Goal: Task Accomplishment & Management: Use online tool/utility

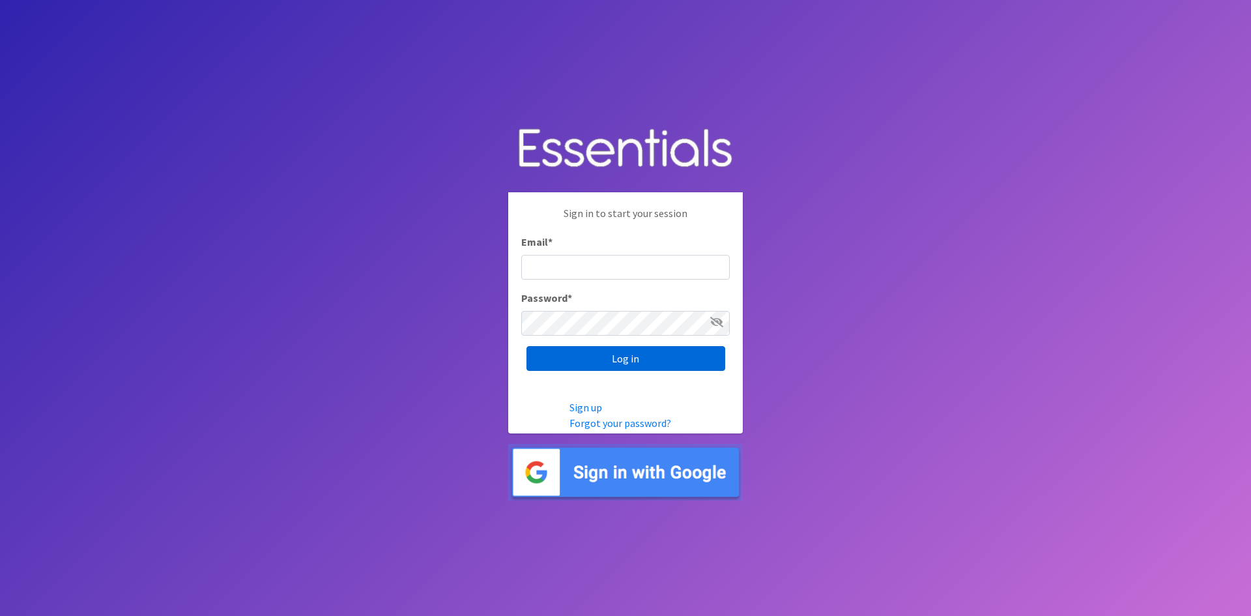
type input "[EMAIL_ADDRESS][DOMAIN_NAME]"
click at [693, 358] on input "Log in" at bounding box center [626, 358] width 199 height 25
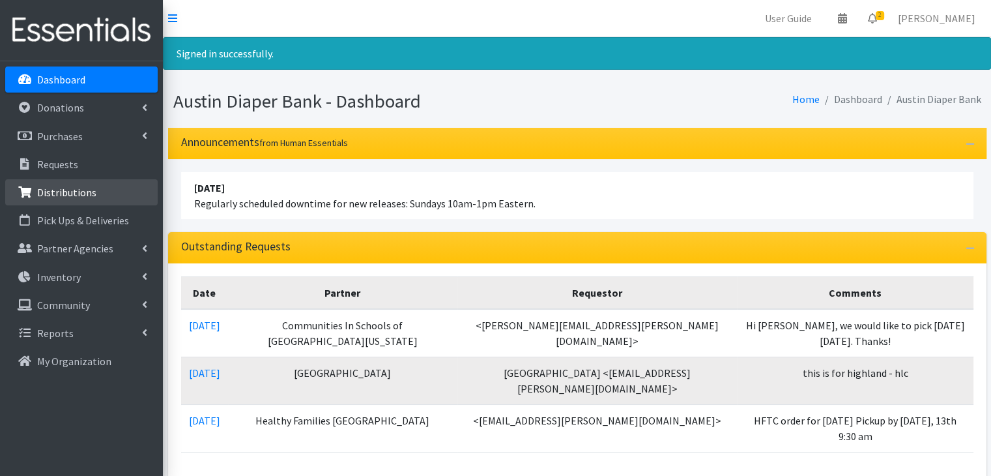
click at [130, 190] on link "Distributions" at bounding box center [81, 192] width 152 height 26
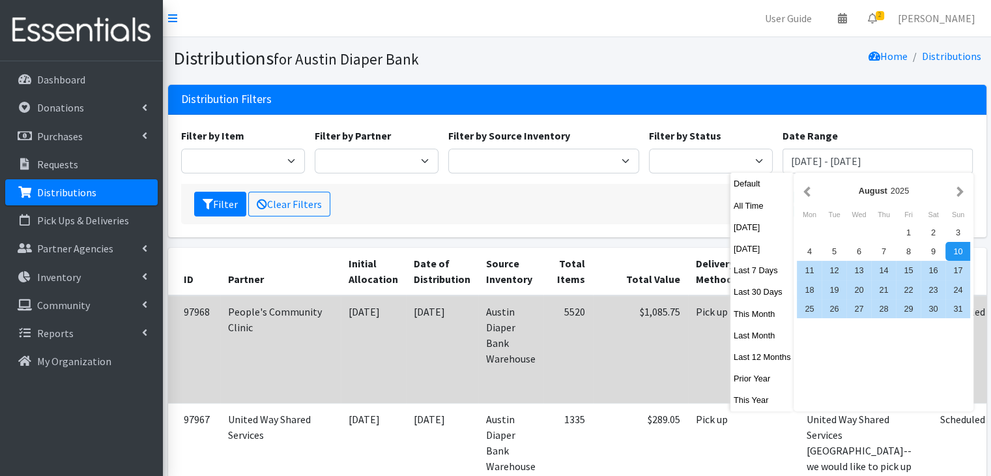
click at [761, 339] on button "Last Month" at bounding box center [762, 335] width 64 height 19
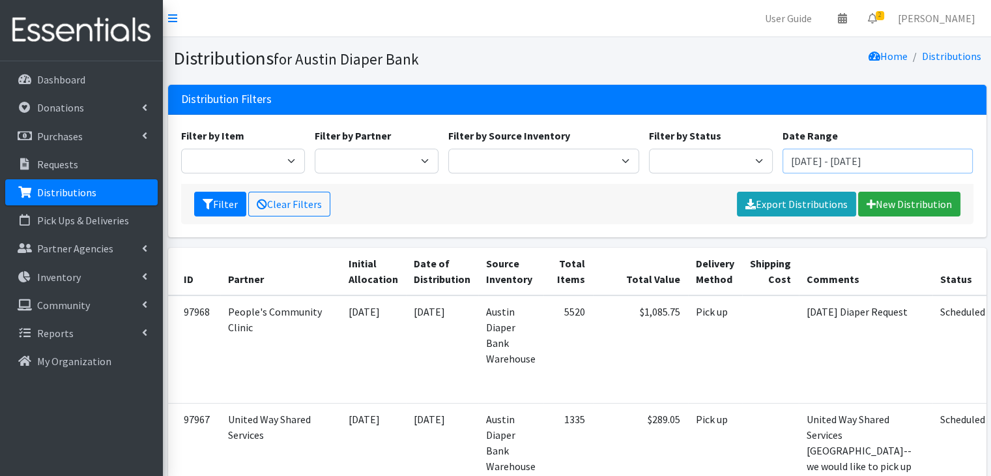
click at [847, 163] on input "September 1, 2025 - September 30, 2025" at bounding box center [878, 161] width 191 height 25
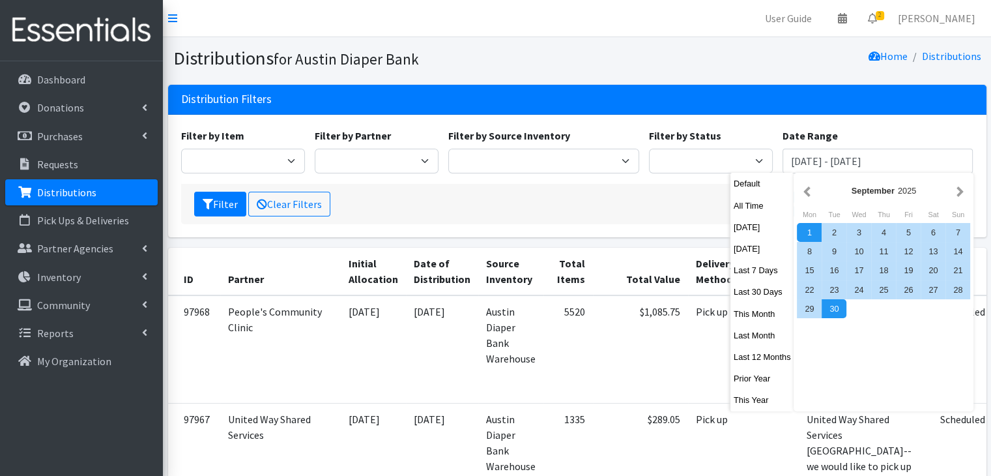
click at [814, 188] on div "September 2025" at bounding box center [883, 190] width 139 height 12
click at [811, 188] on button "button" at bounding box center [807, 190] width 14 height 16
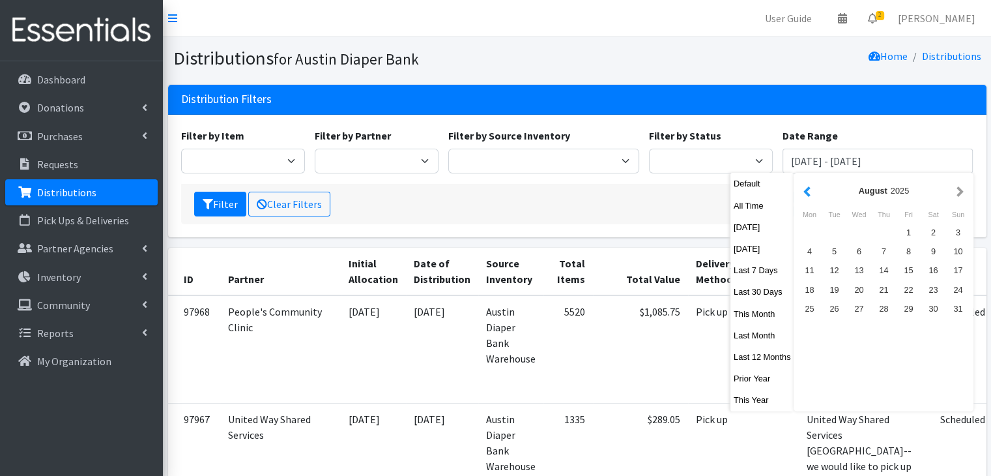
click at [810, 189] on button "button" at bounding box center [807, 190] width 14 height 16
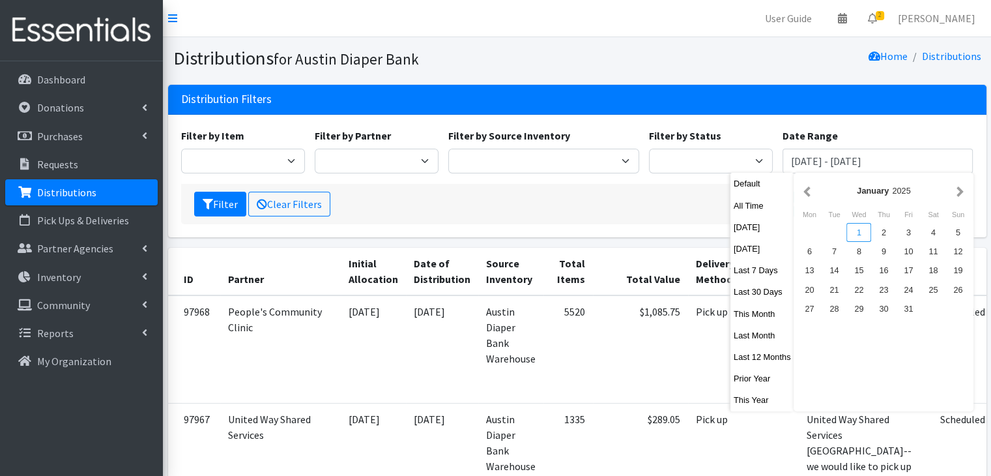
click at [861, 233] on div "1" at bounding box center [858, 232] width 25 height 19
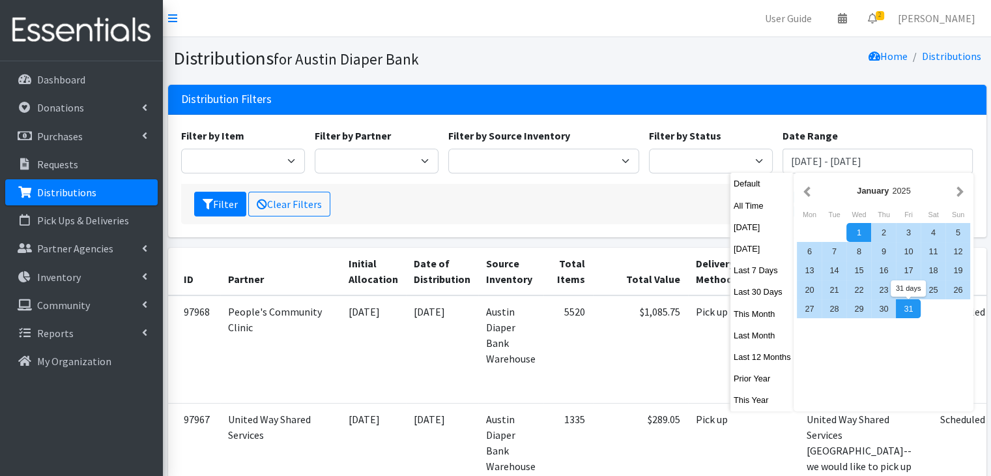
click at [908, 314] on div "31" at bounding box center [908, 308] width 25 height 19
type input "January 1, 2025 - January 31, 2025"
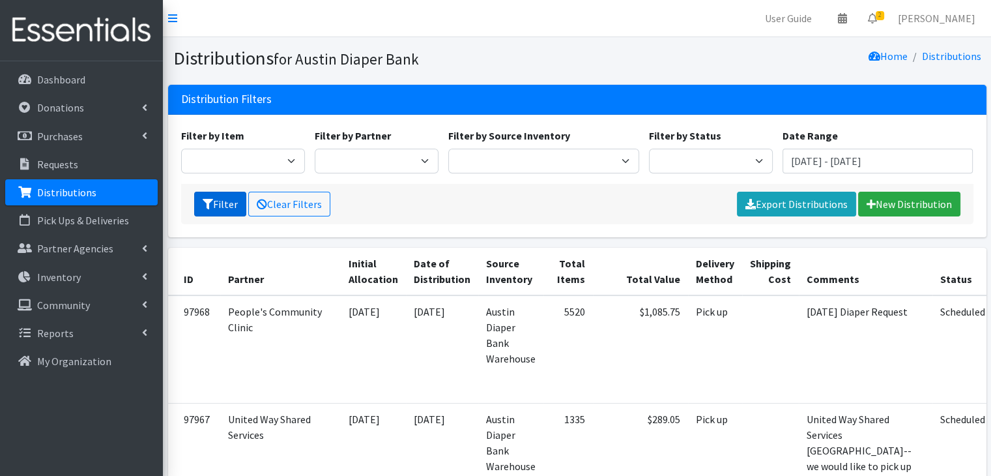
click at [226, 212] on button "Filter" at bounding box center [220, 204] width 52 height 25
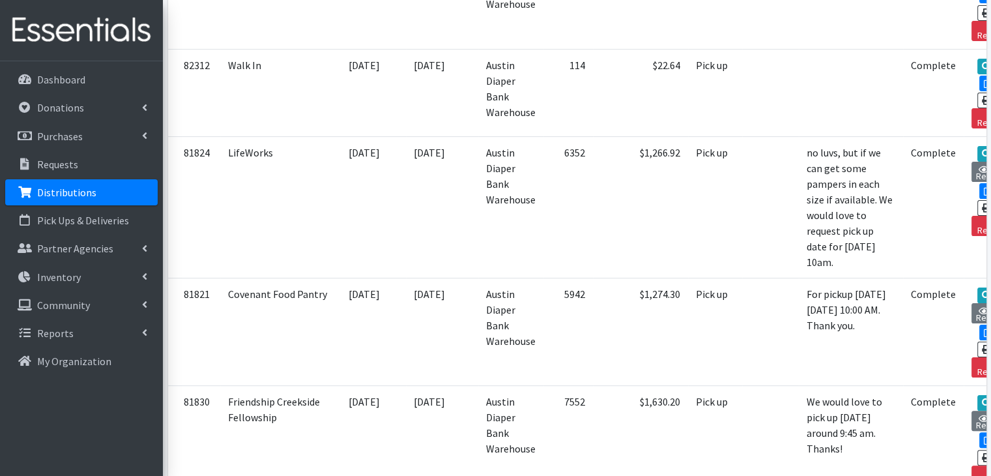
scroll to position [5262, 0]
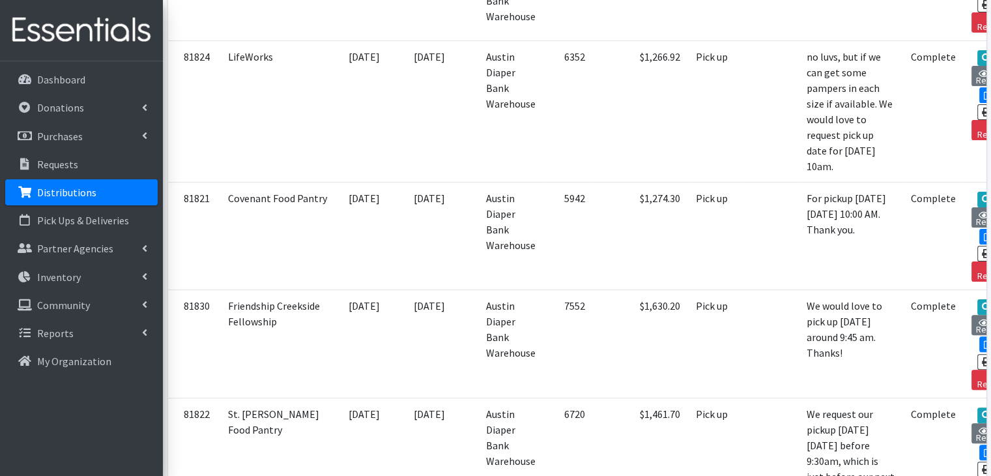
drag, startPoint x: 559, startPoint y: 321, endPoint x: 611, endPoint y: 325, distance: 51.6
drag, startPoint x: 597, startPoint y: 329, endPoint x: 540, endPoint y: 326, distance: 57.4
drag, startPoint x: 556, startPoint y: 320, endPoint x: 614, endPoint y: 321, distance: 57.4
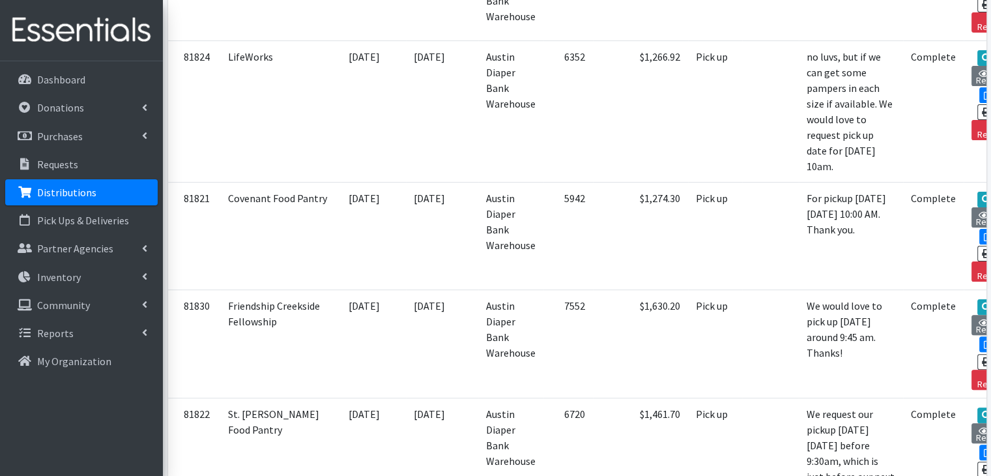
copy strong "$44,799.10"
click at [89, 167] on link "Requests" at bounding box center [81, 164] width 152 height 26
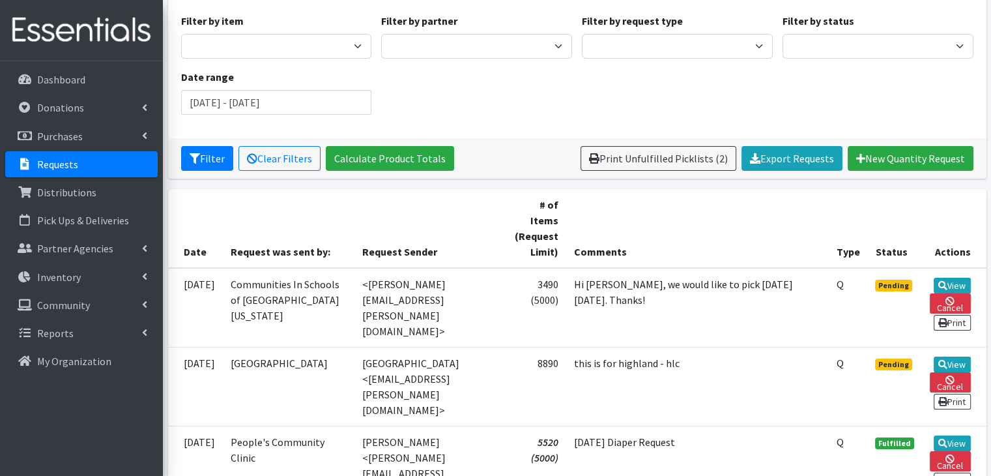
scroll to position [195, 0]
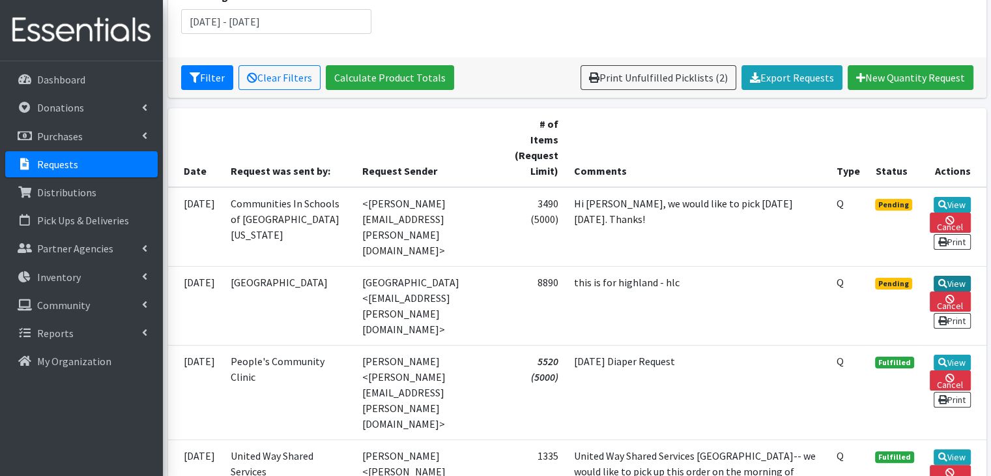
click at [957, 276] on link "View" at bounding box center [952, 284] width 37 height 16
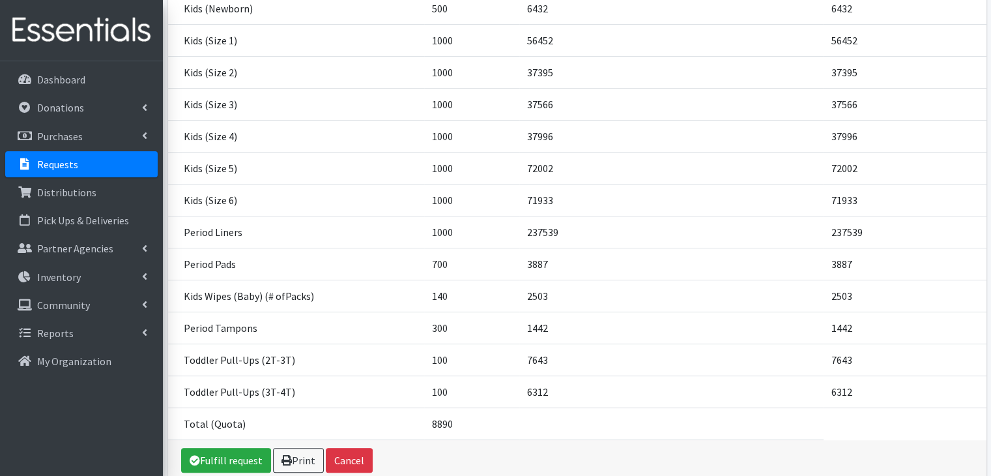
scroll to position [322, 0]
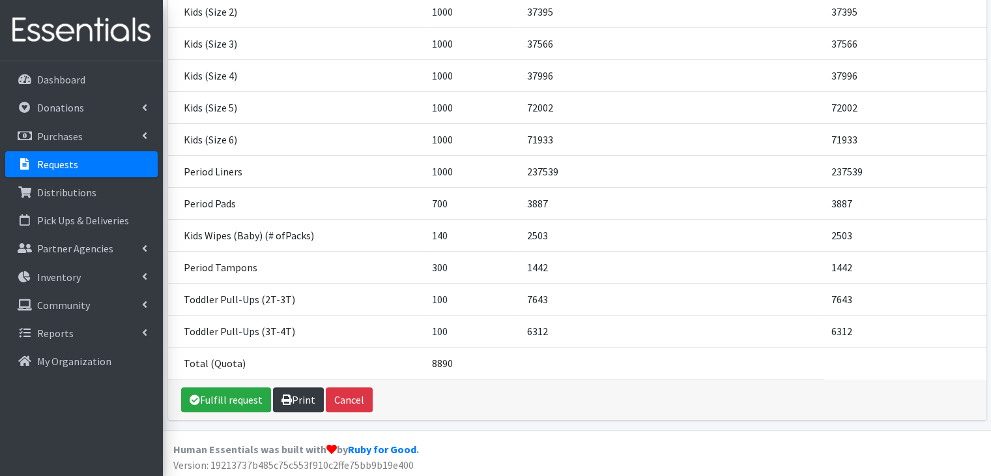
click at [297, 394] on link "Print" at bounding box center [298, 399] width 51 height 25
click at [293, 403] on link "Print" at bounding box center [298, 399] width 51 height 25
